Goal: Complete application form: Complete application form

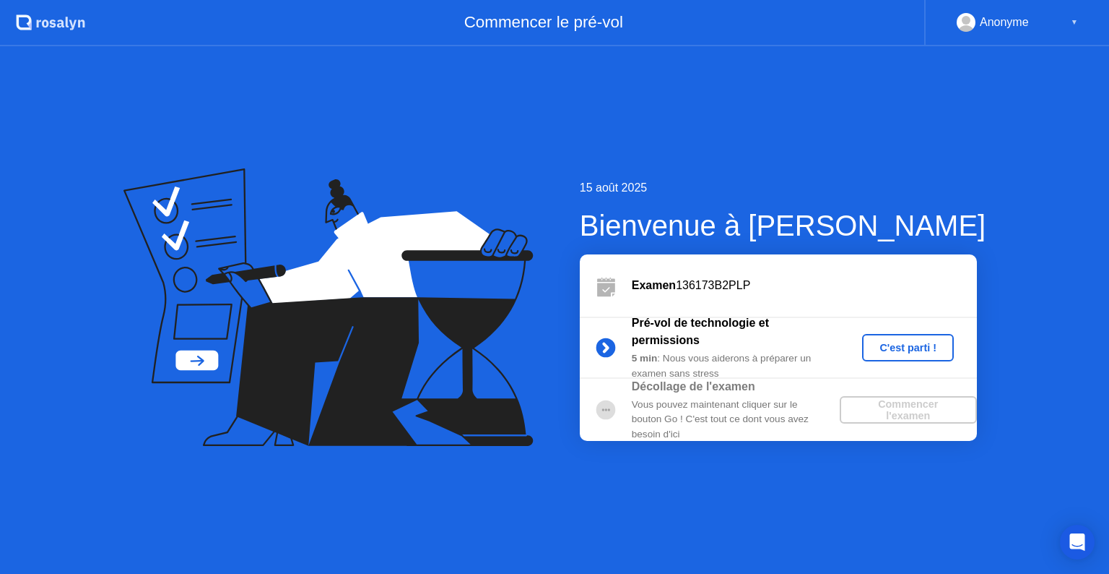
click at [904, 348] on div "C'est parti !" at bounding box center [908, 348] width 80 height 12
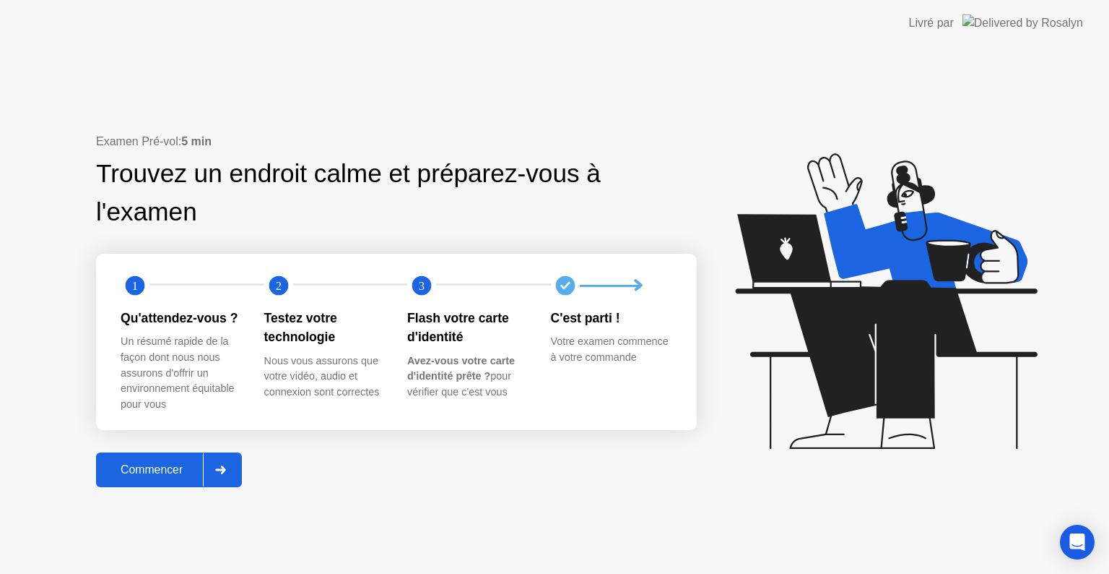
click at [169, 476] on div "Commencer" at bounding box center [151, 469] width 103 height 13
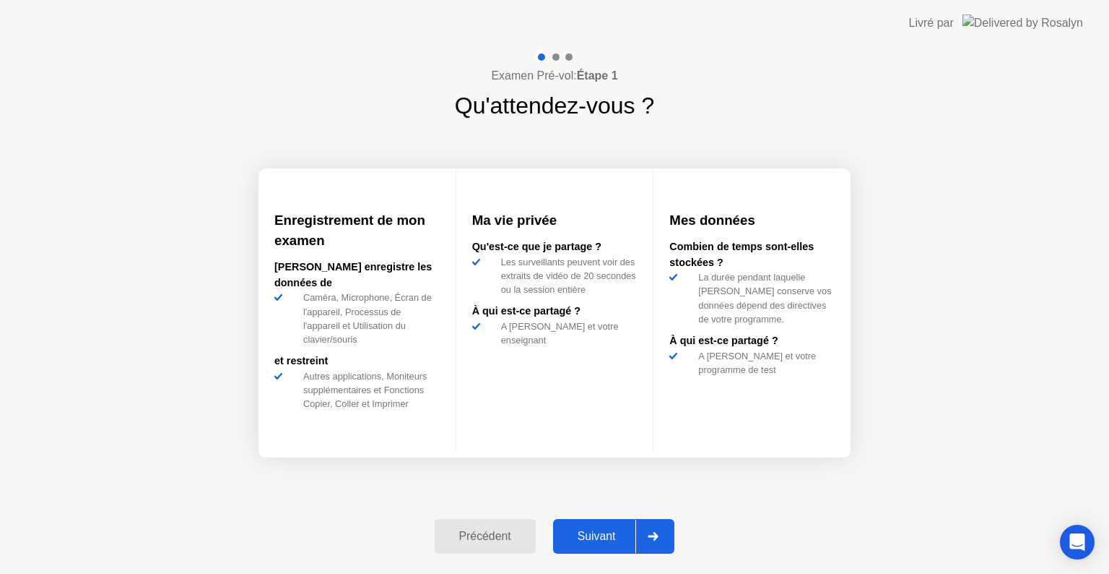
click at [589, 529] on div "Suivant" at bounding box center [597, 535] width 79 height 13
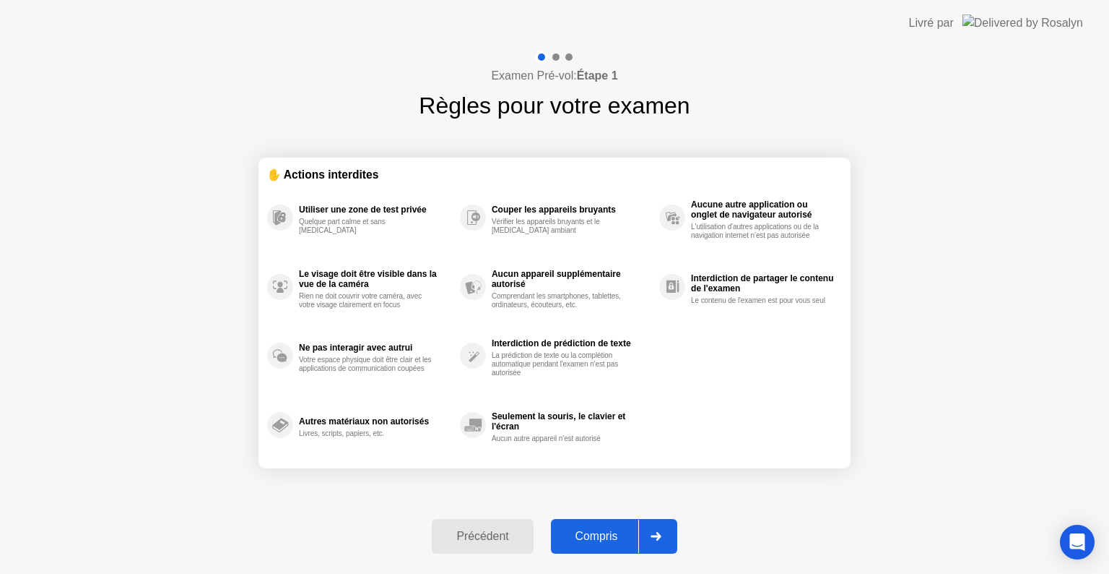
click at [594, 535] on div "Compris" at bounding box center [596, 535] width 83 height 13
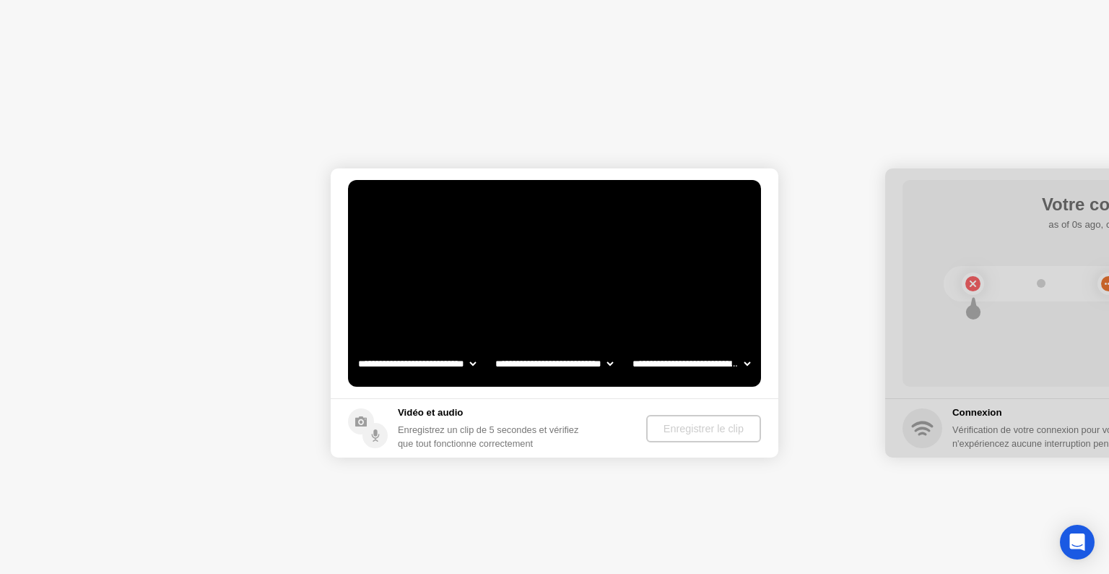
select select "**********"
select select "*******"
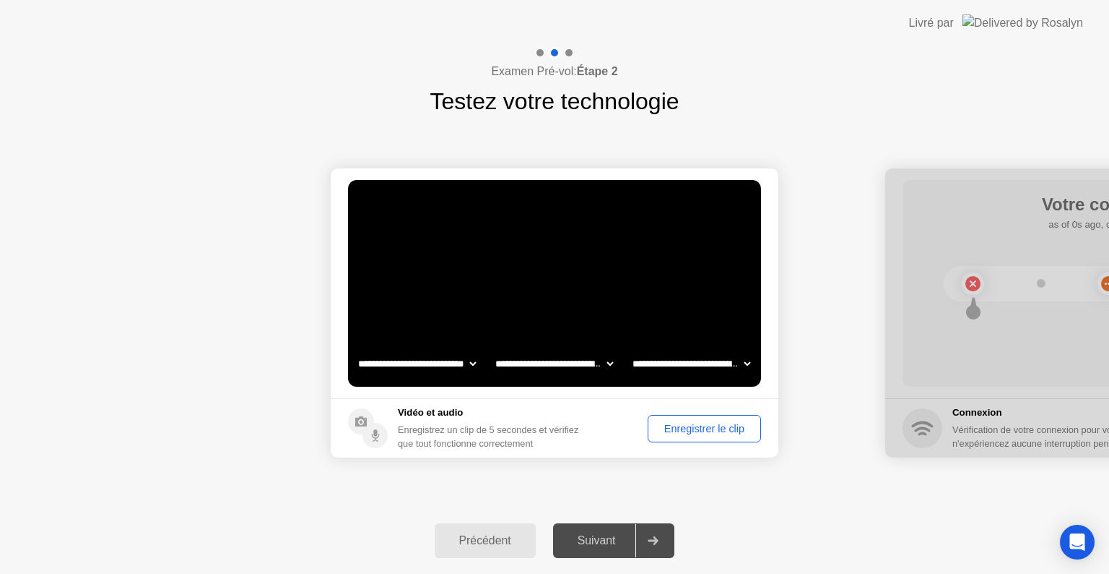
click at [689, 427] on div "Enregistrer le clip" at bounding box center [704, 429] width 103 height 12
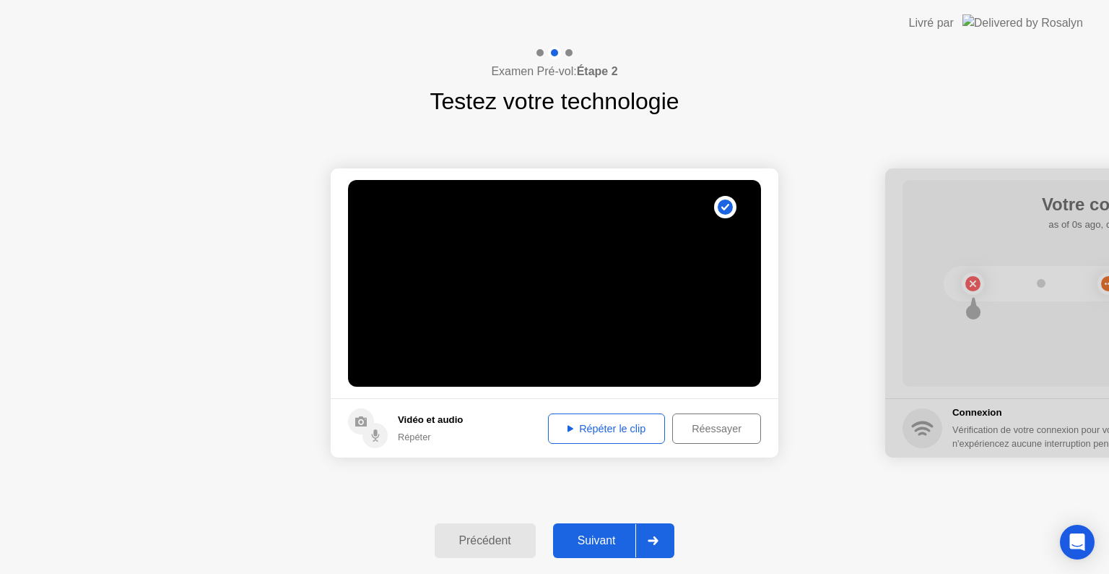
click at [618, 432] on div "Répéter le clip" at bounding box center [606, 429] width 107 height 12
click at [605, 543] on div "Suivant" at bounding box center [597, 540] width 79 height 13
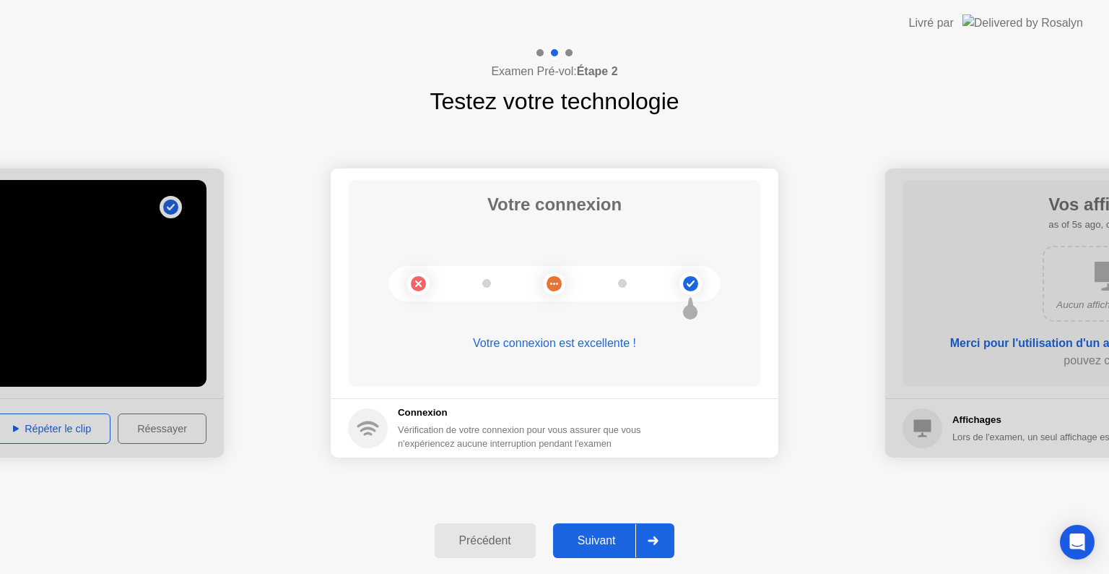
click at [605, 543] on div "Suivant" at bounding box center [597, 540] width 79 height 13
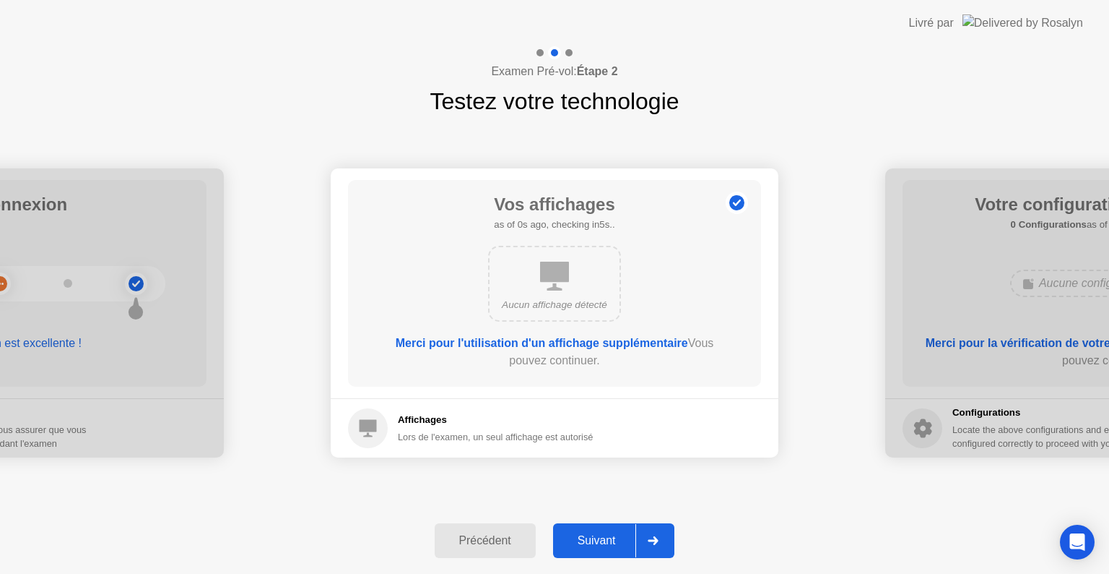
click at [605, 543] on div "Suivant" at bounding box center [597, 540] width 79 height 13
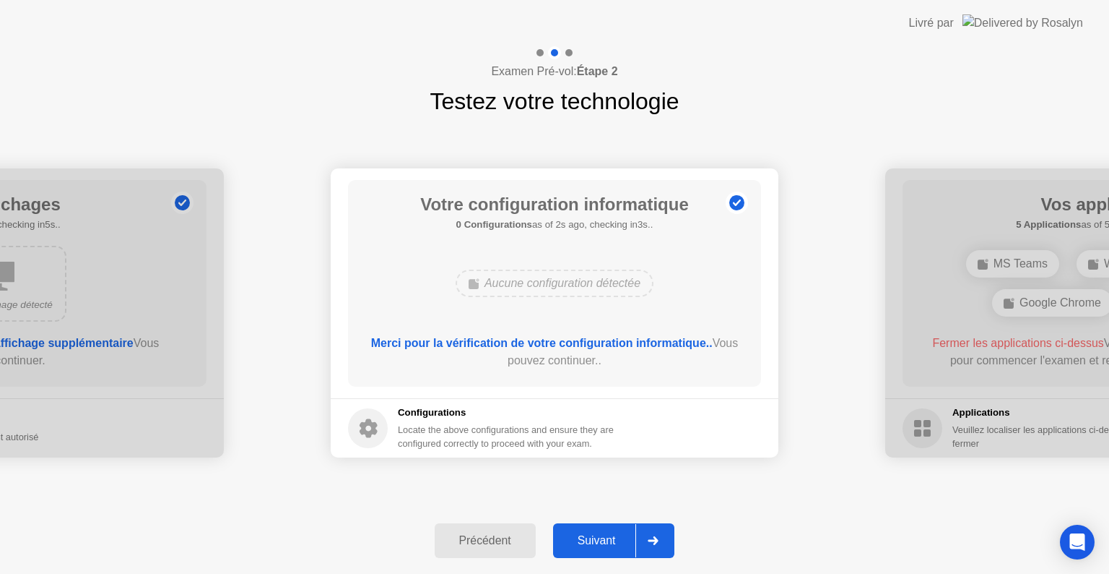
click at [605, 543] on div "Suivant" at bounding box center [597, 540] width 79 height 13
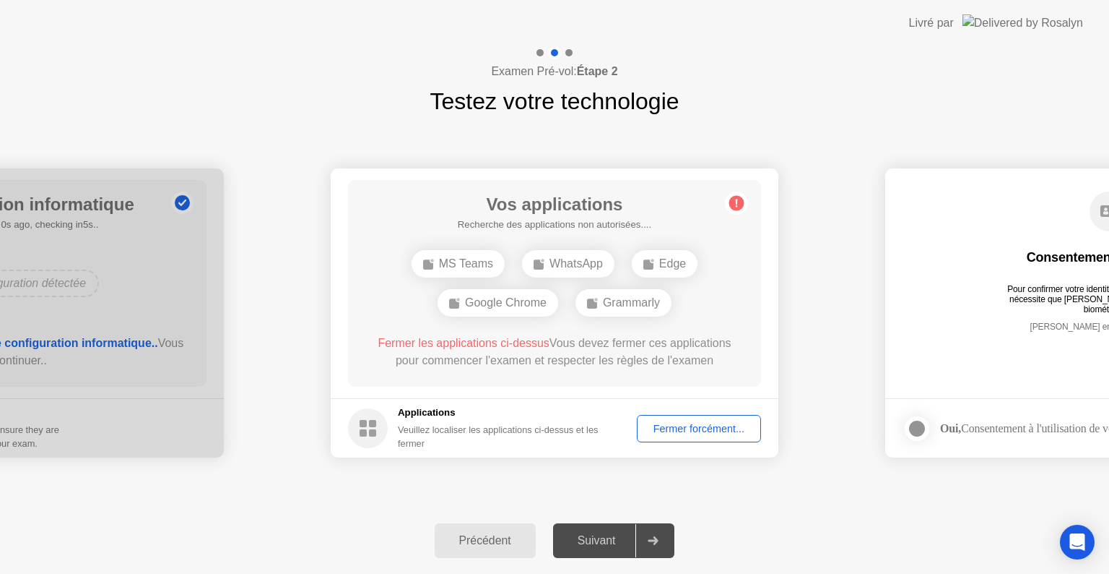
click at [685, 424] on div "Fermer forcément..." at bounding box center [699, 429] width 114 height 12
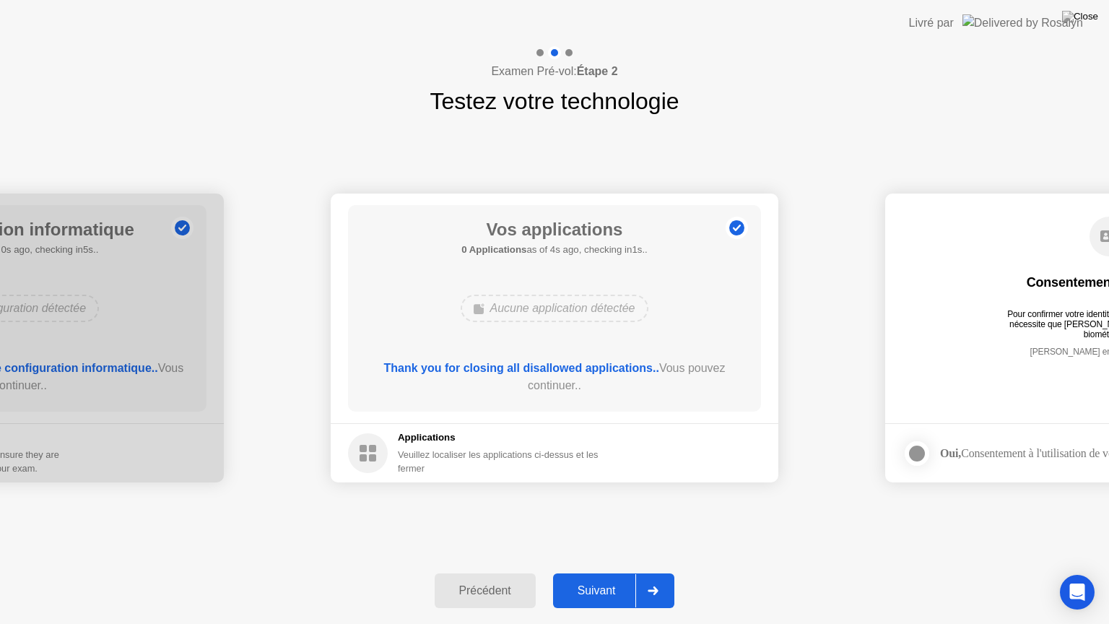
click at [600, 573] on div "Suivant" at bounding box center [597, 590] width 79 height 13
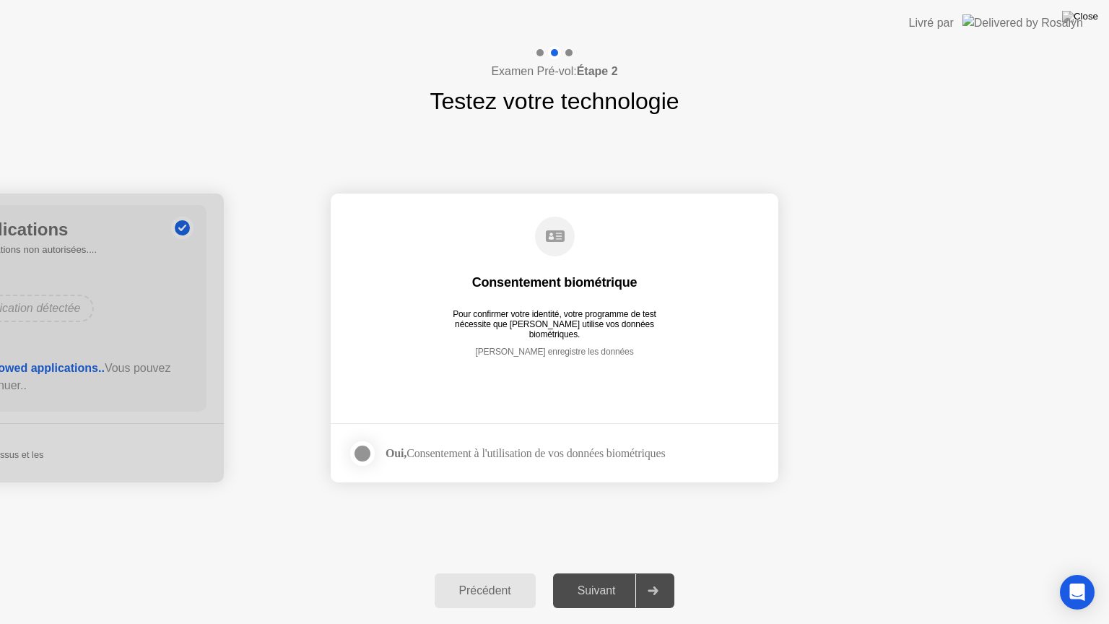
click at [363, 454] on div at bounding box center [362, 453] width 17 height 17
click at [591, 573] on button "Suivant" at bounding box center [614, 591] width 122 height 35
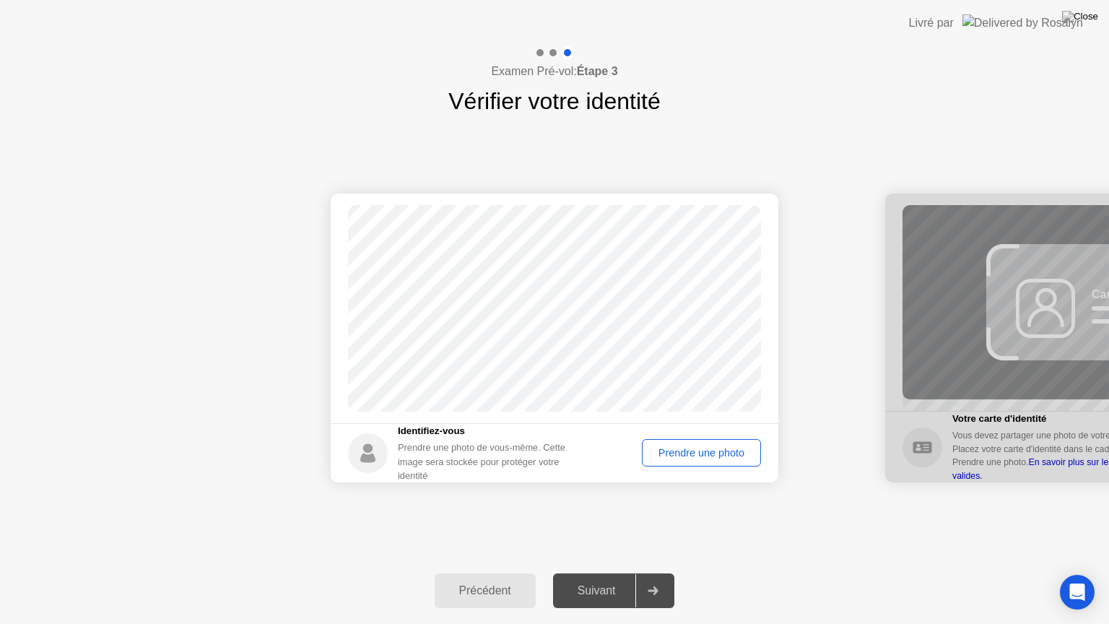
click at [682, 455] on div "Prendre une photo" at bounding box center [701, 453] width 109 height 12
click at [699, 454] on div "Réessayer" at bounding box center [719, 453] width 73 height 12
click at [699, 454] on div "Prendre une photo" at bounding box center [701, 453] width 109 height 12
click at [620, 573] on div "Suivant" at bounding box center [597, 590] width 79 height 13
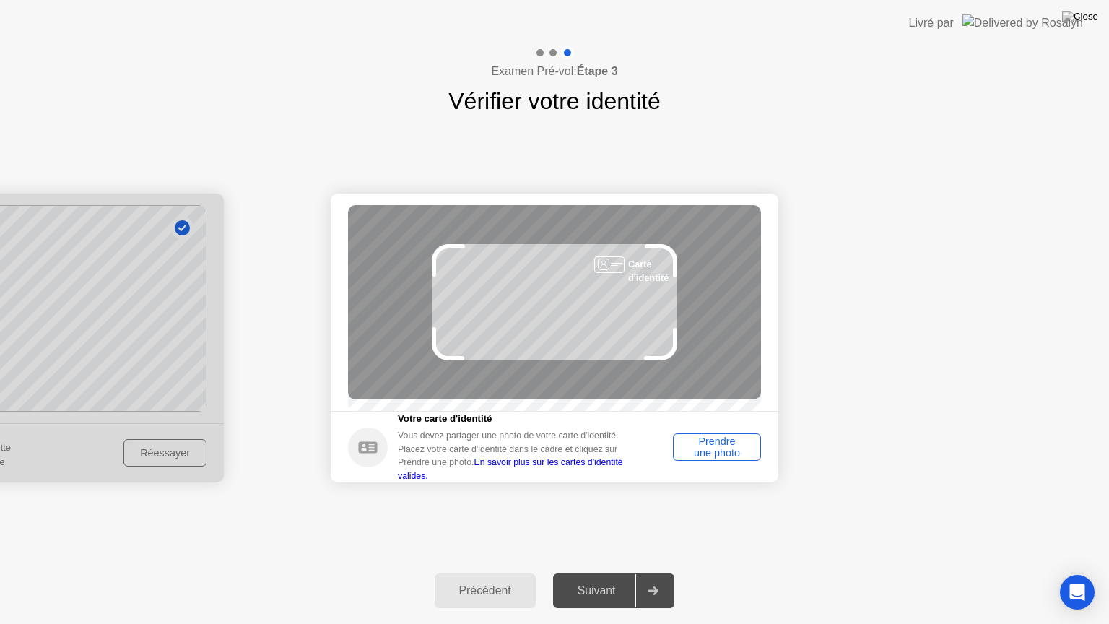
click at [715, 455] on div "Prendre une photo" at bounding box center [717, 447] width 78 height 23
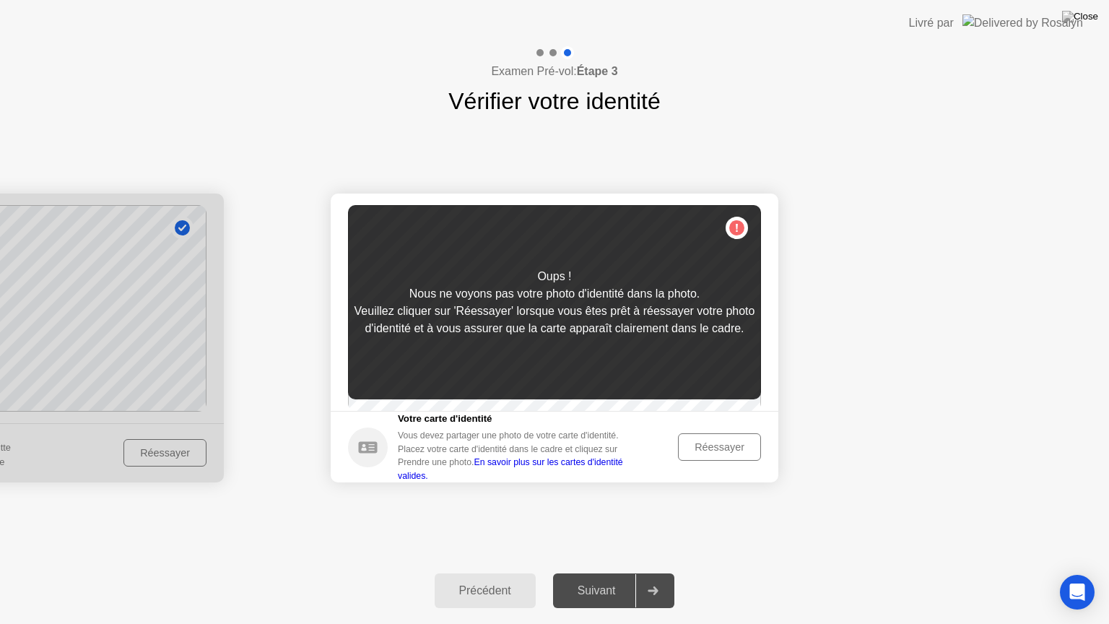
click at [716, 453] on div "Réessayer" at bounding box center [719, 447] width 73 height 12
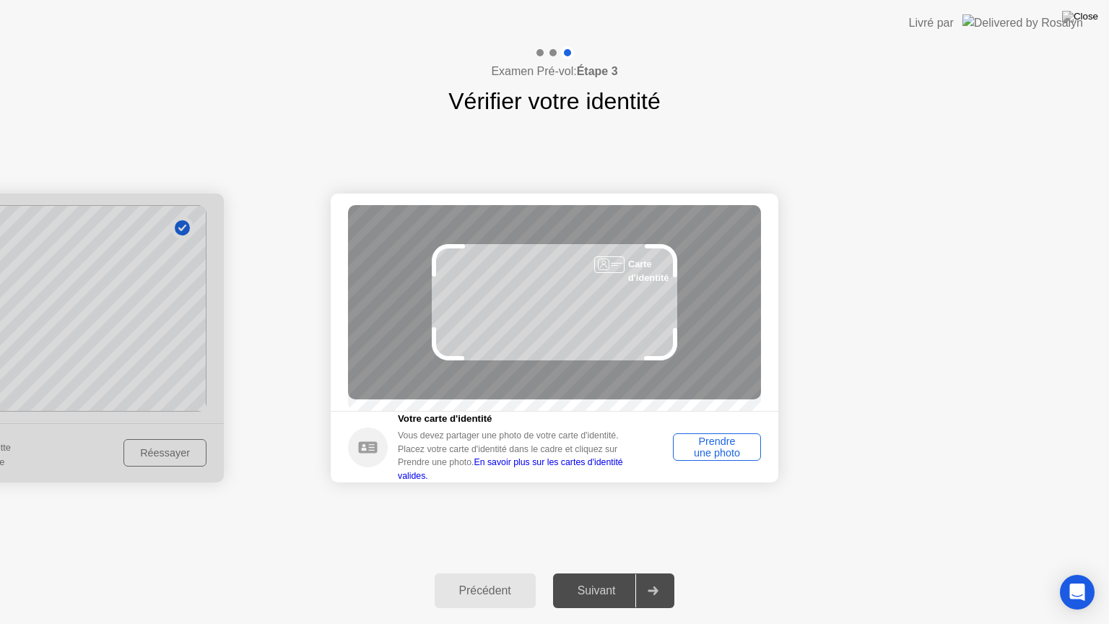
click at [719, 448] on div "Prendre une photo" at bounding box center [717, 447] width 78 height 23
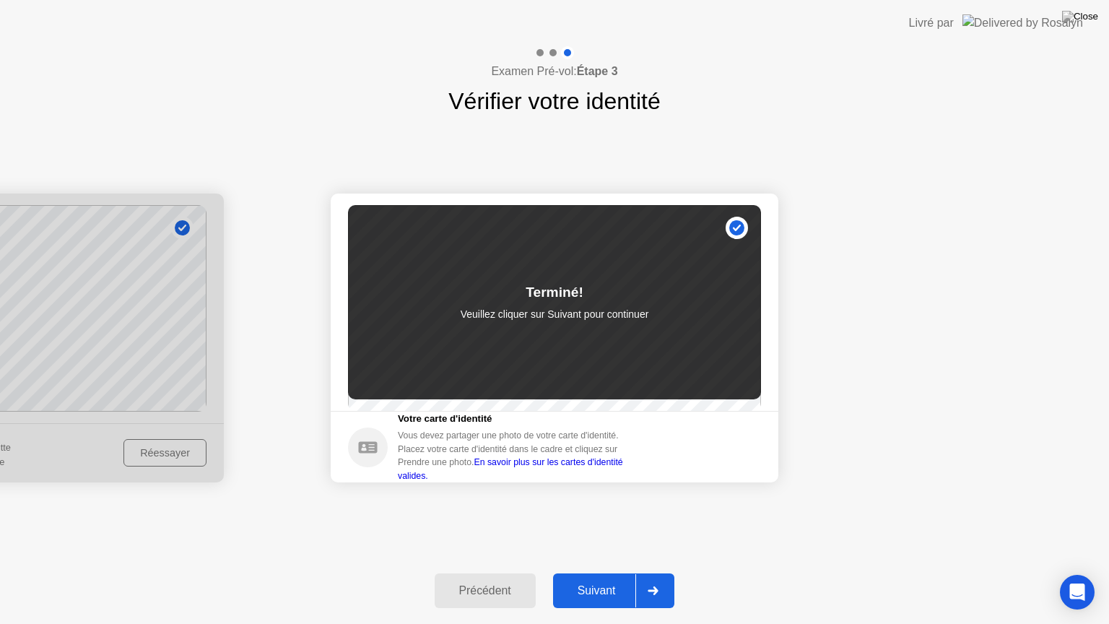
click at [595, 573] on div "Suivant" at bounding box center [597, 590] width 79 height 13
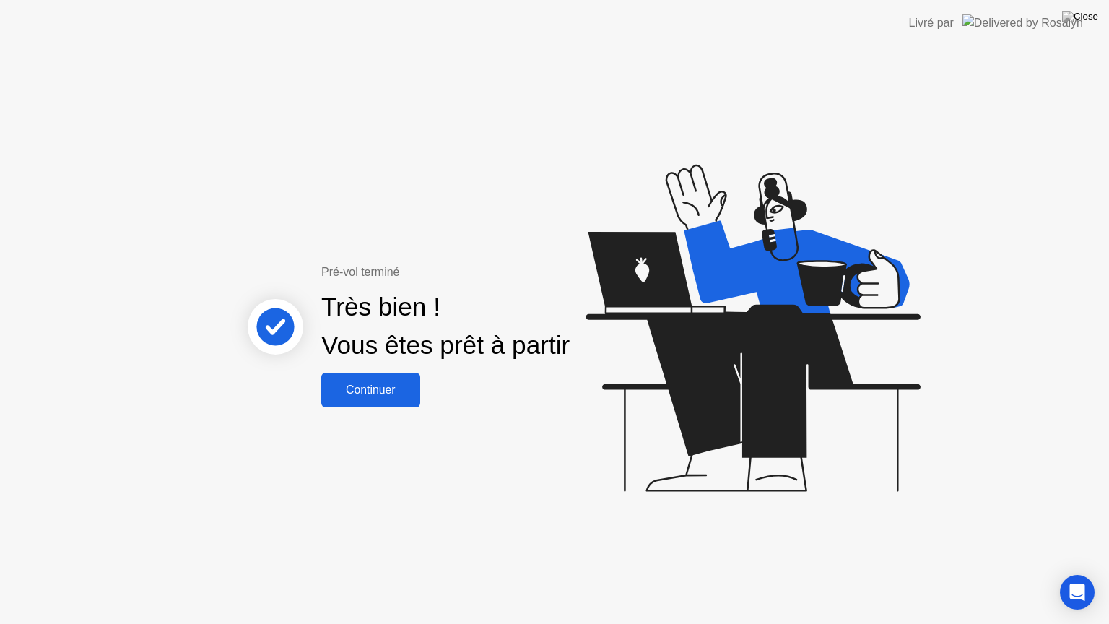
click at [368, 384] on div "Continuer" at bounding box center [371, 390] width 90 height 13
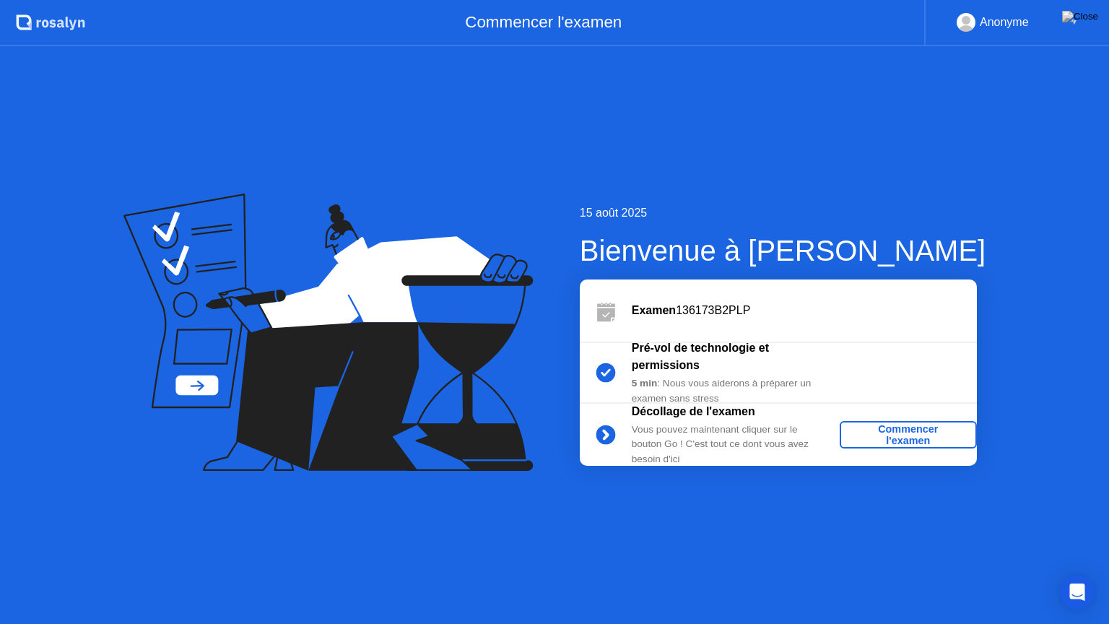
click at [909, 429] on div "Commencer l'examen" at bounding box center [909, 434] width 126 height 23
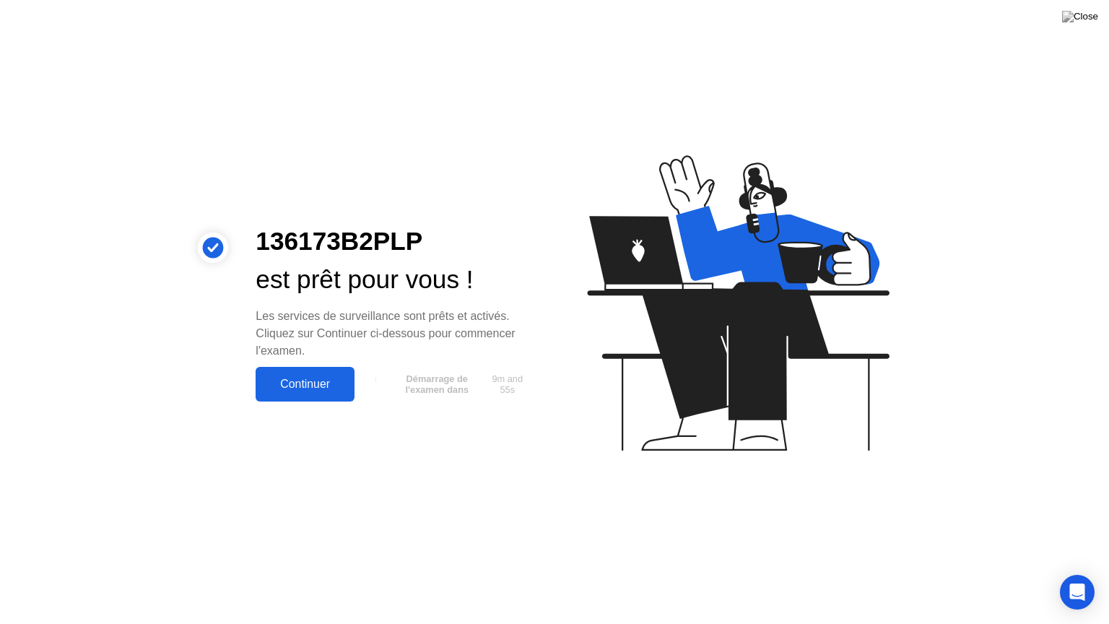
click at [312, 383] on div "Continuer" at bounding box center [305, 384] width 90 height 13
